Goal: Information Seeking & Learning: Learn about a topic

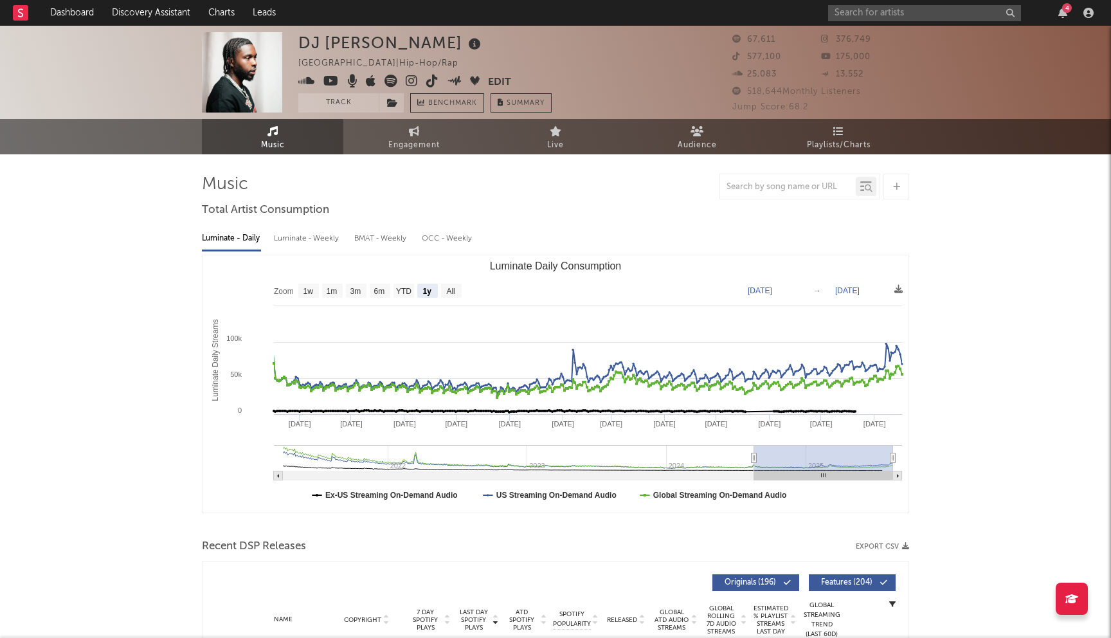
select select "1y"
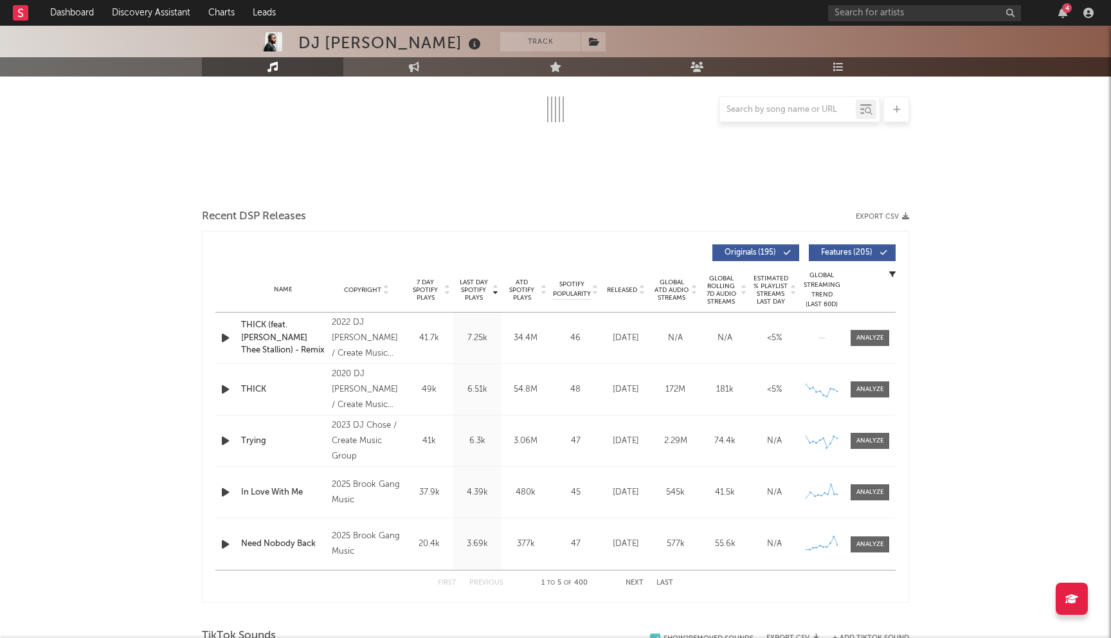
scroll to position [239, 0]
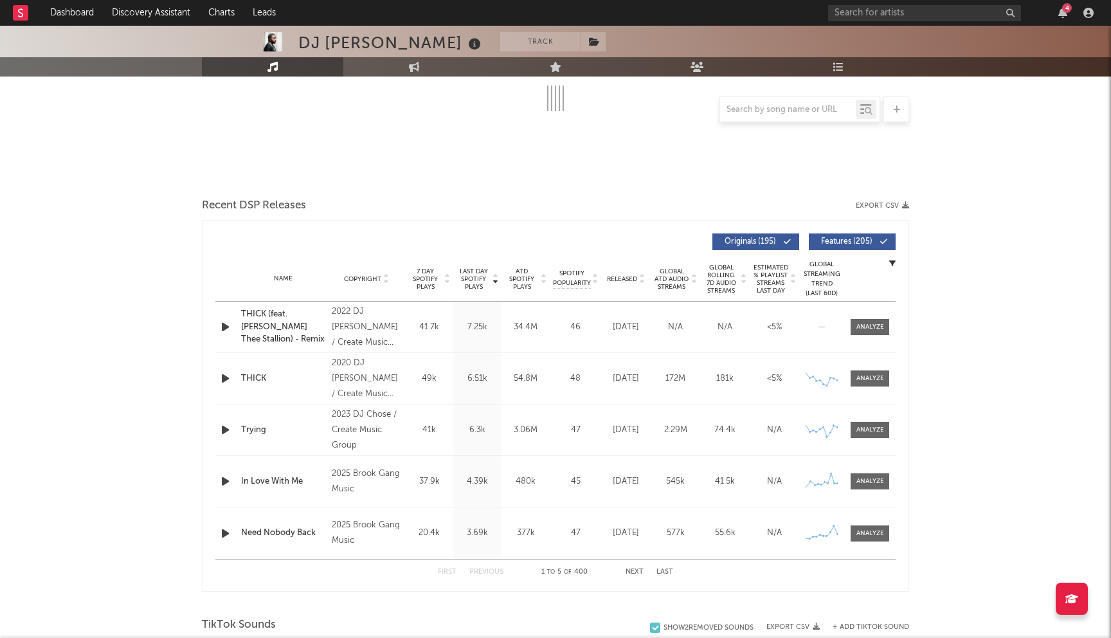
click at [635, 571] on button "Next" at bounding box center [635, 571] width 18 height 7
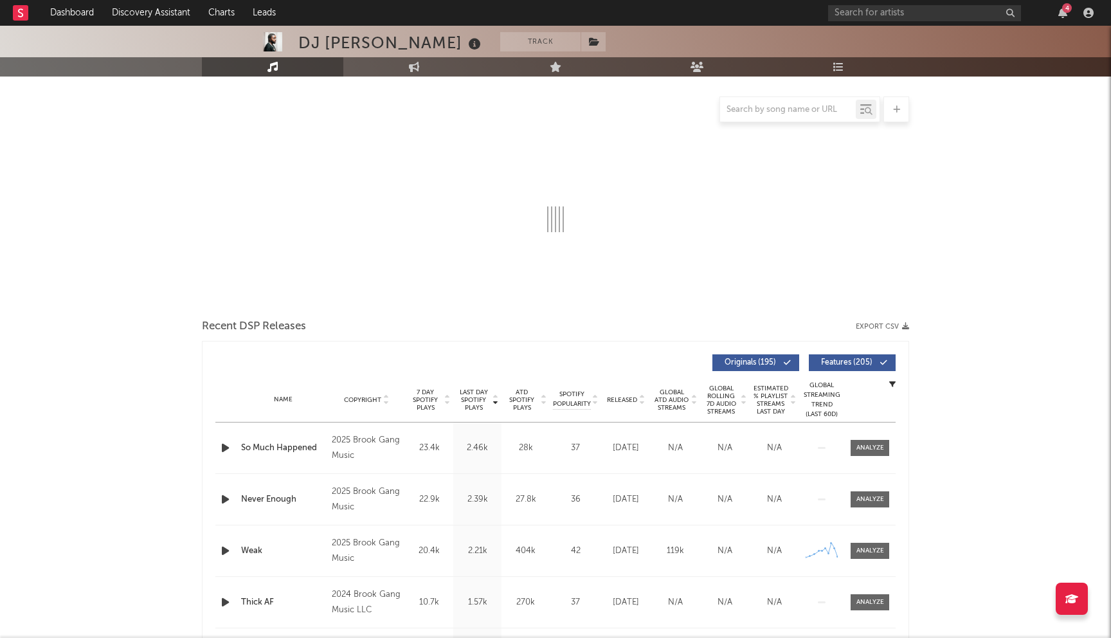
scroll to position [0, 0]
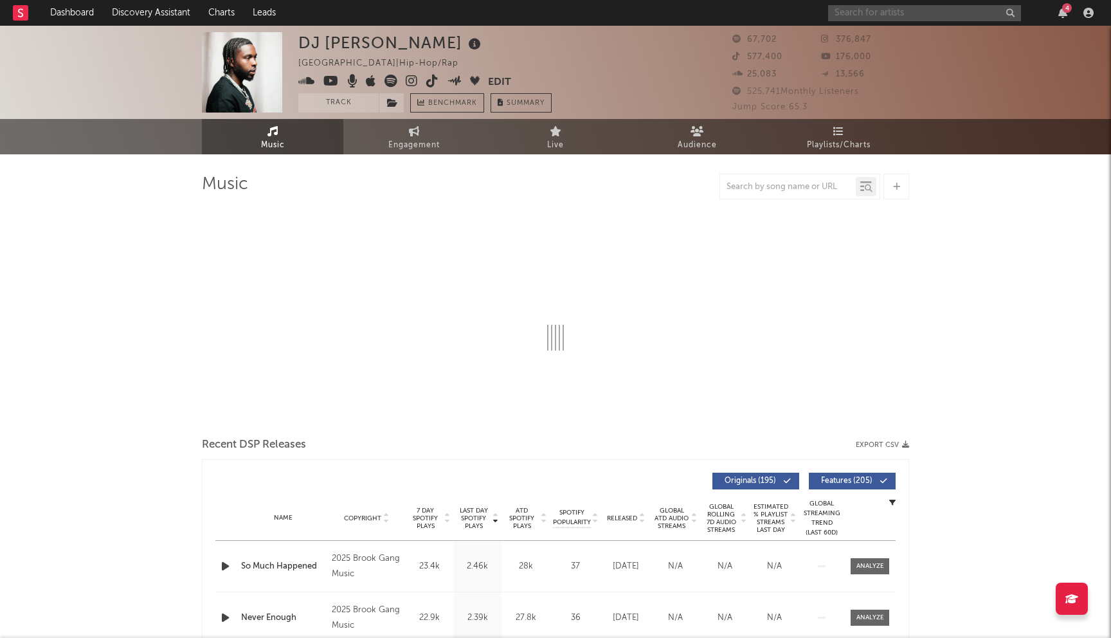
click at [878, 14] on input "text" at bounding box center [924, 13] width 193 height 16
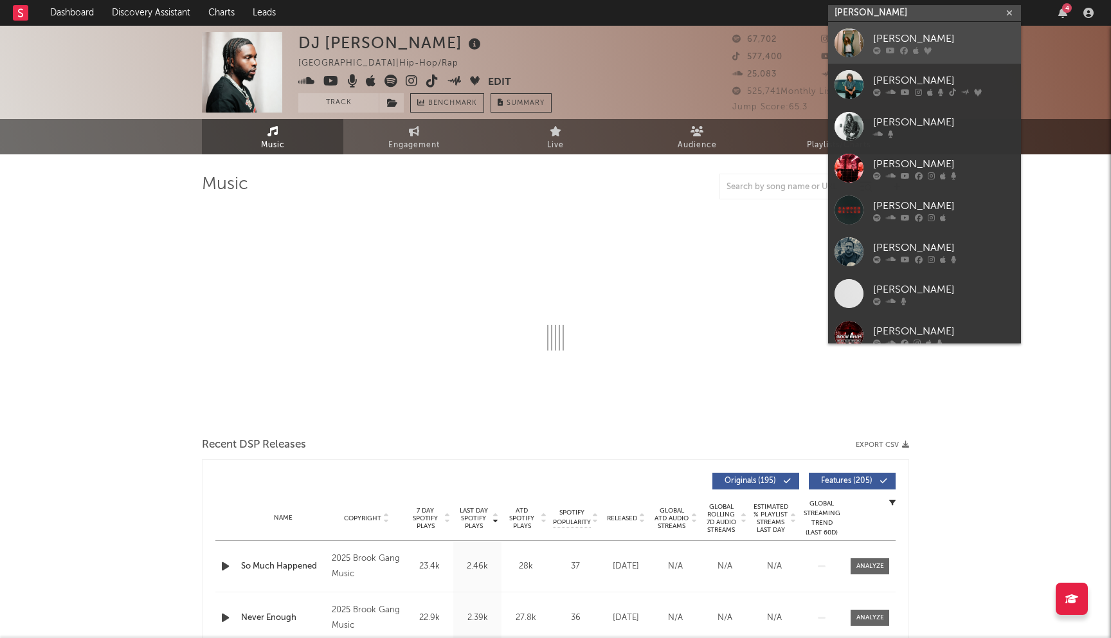
type input "[PERSON_NAME]"
click at [888, 47] on icon at bounding box center [890, 50] width 9 height 8
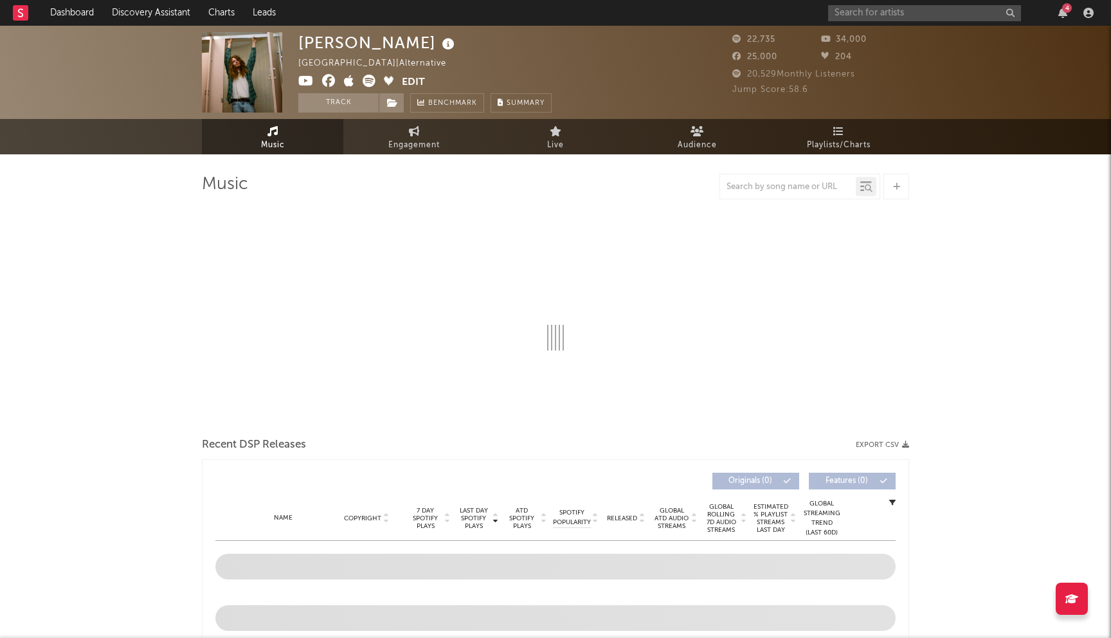
select select "1w"
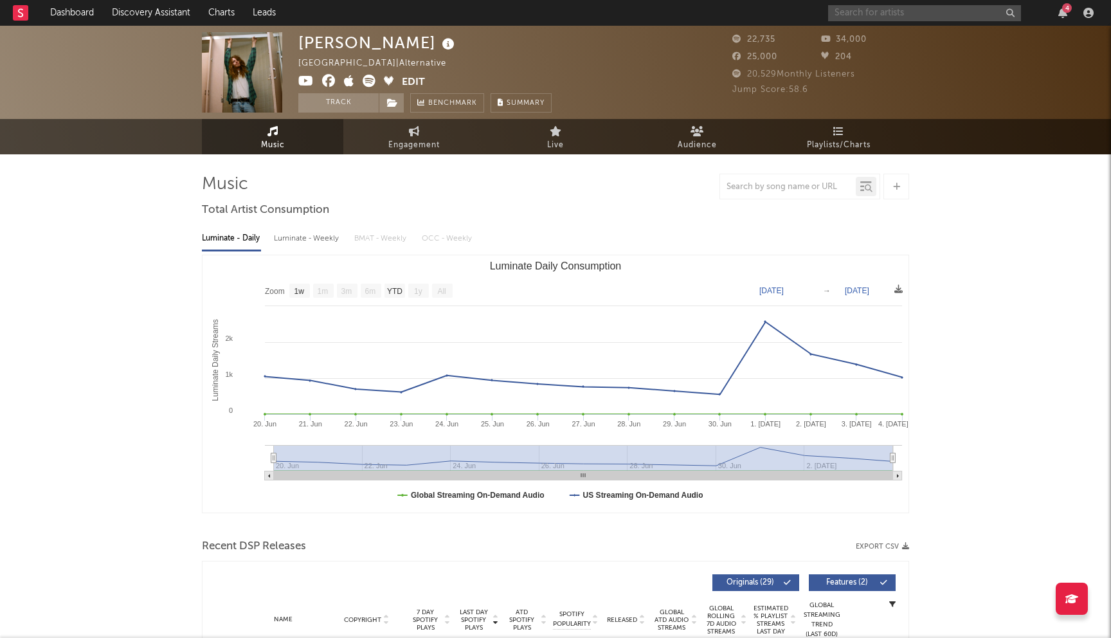
click at [892, 14] on input "text" at bounding box center [924, 13] width 193 height 16
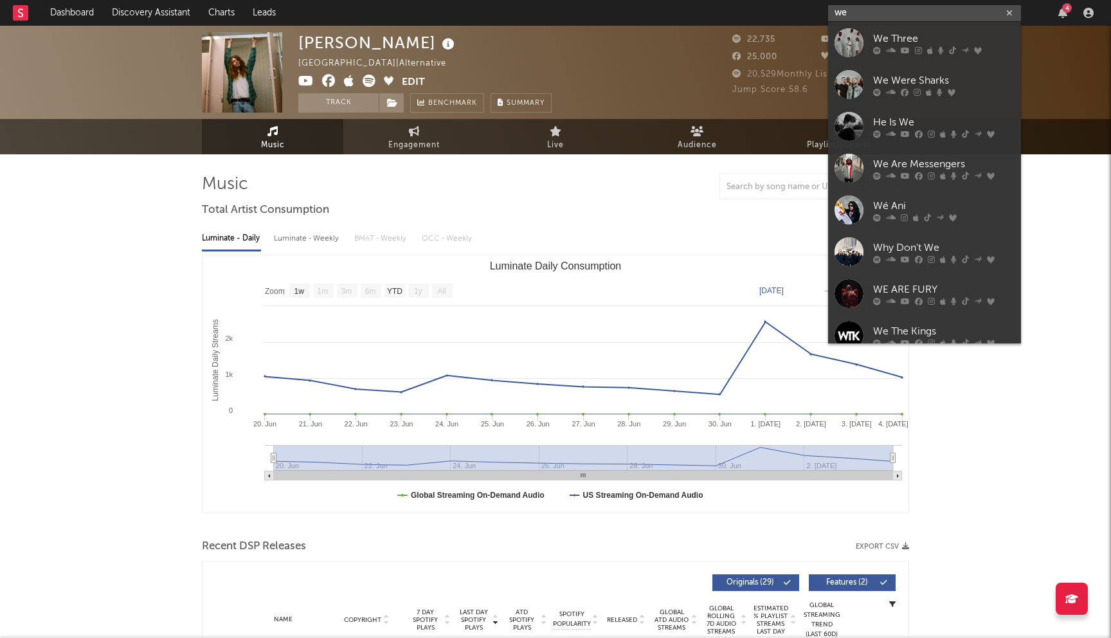
type input "w"
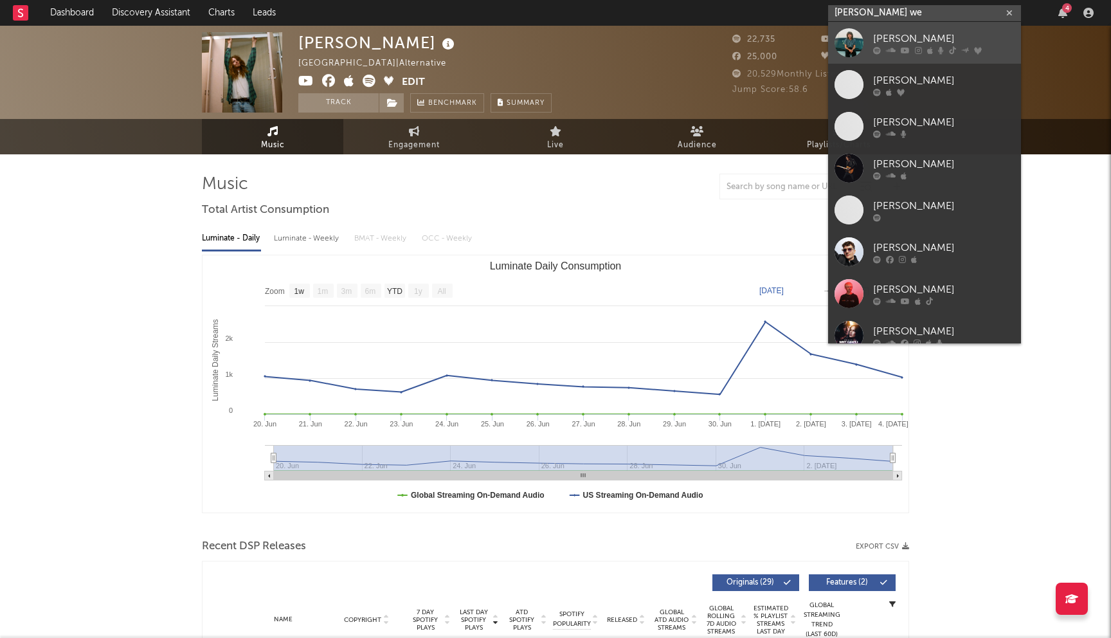
type input "[PERSON_NAME] we"
click at [913, 59] on link "[PERSON_NAME]" at bounding box center [924, 43] width 193 height 42
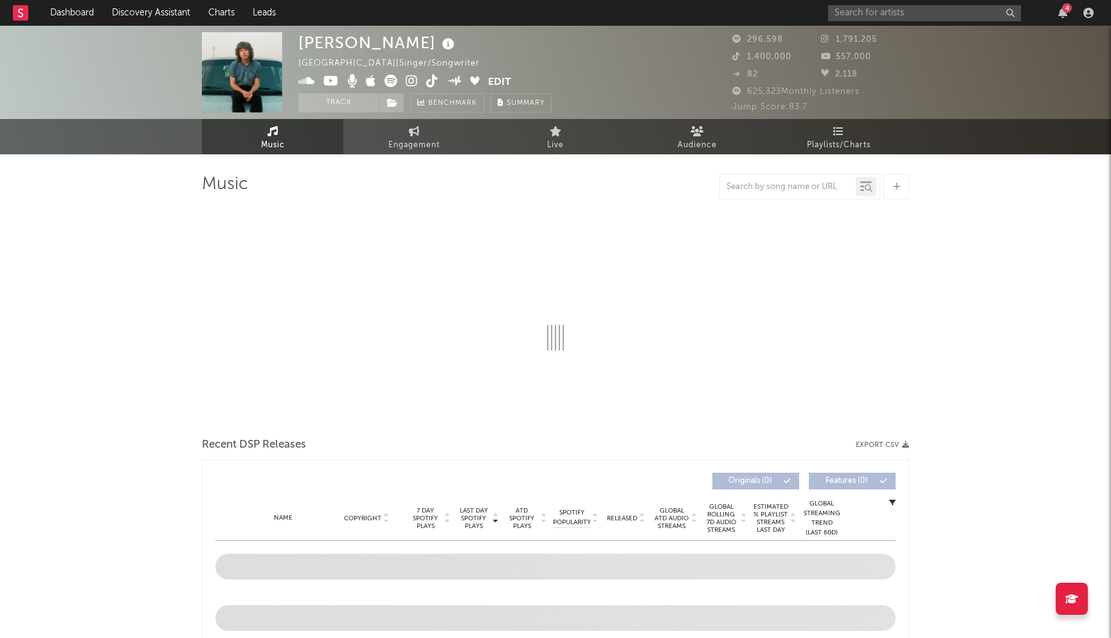
select select "6m"
